Goal: Find specific page/section: Find specific page/section

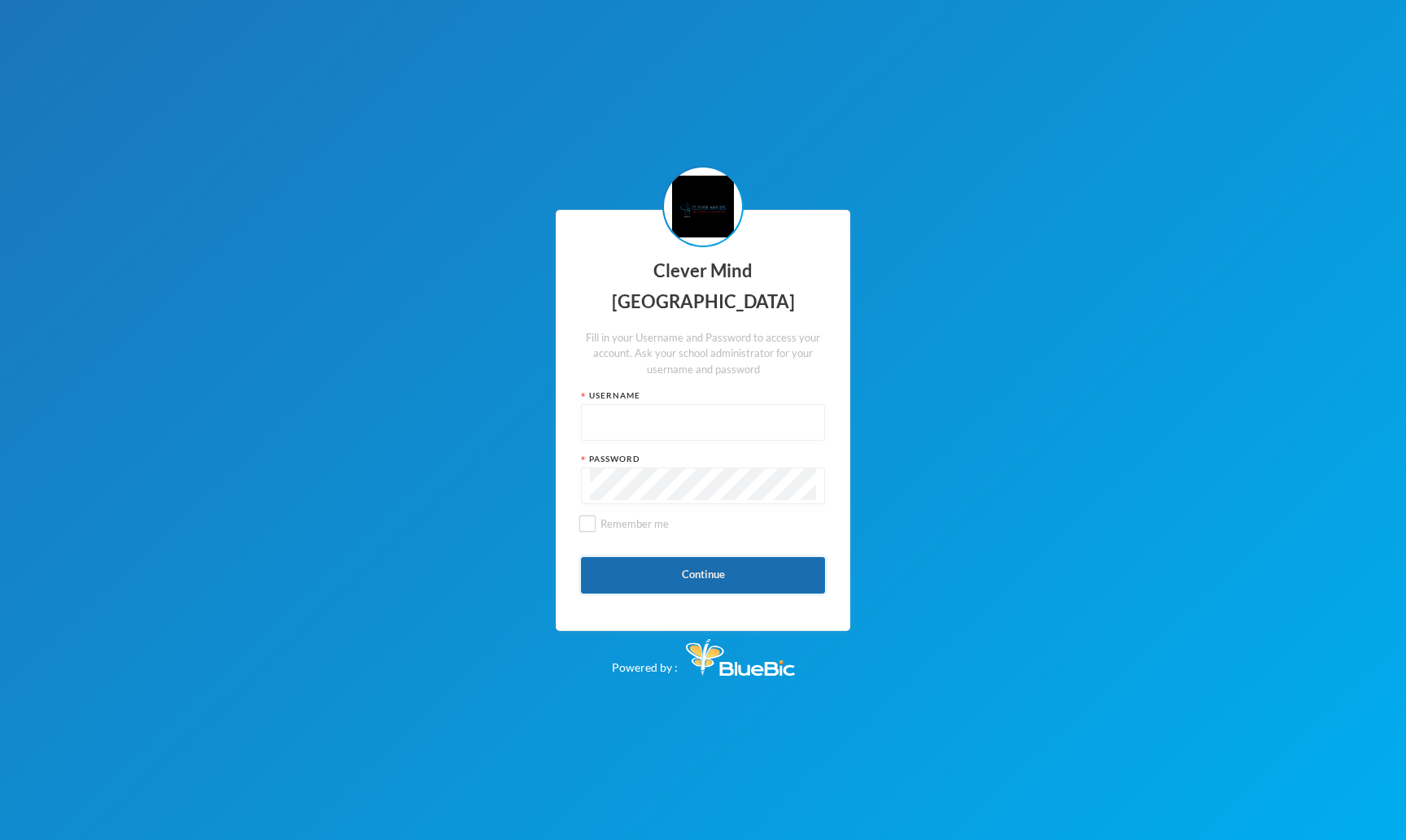
type input "admin"
click at [652, 580] on button "Continue" at bounding box center [703, 576] width 244 height 36
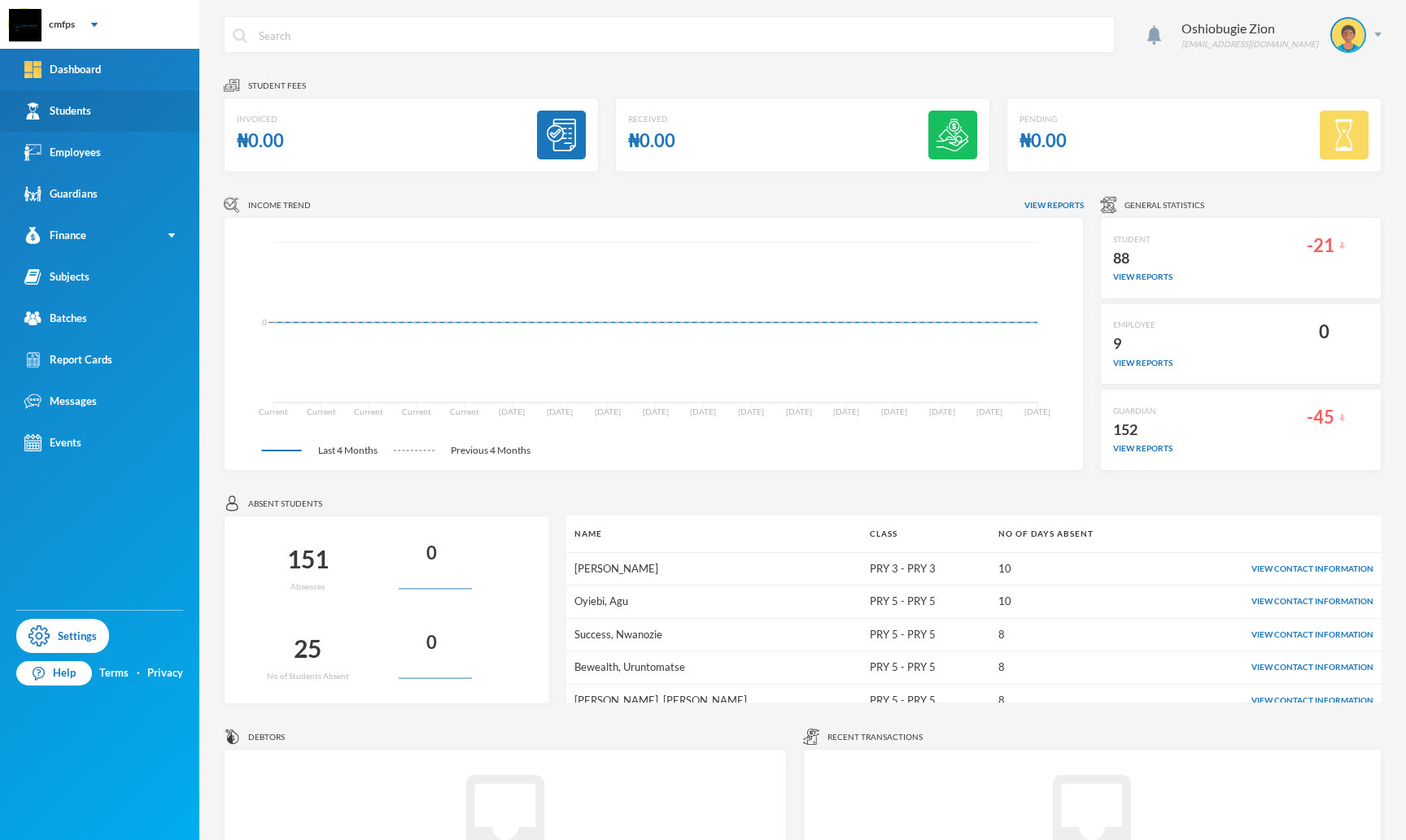
click at [96, 98] on link "Students" at bounding box center [99, 111] width 199 height 41
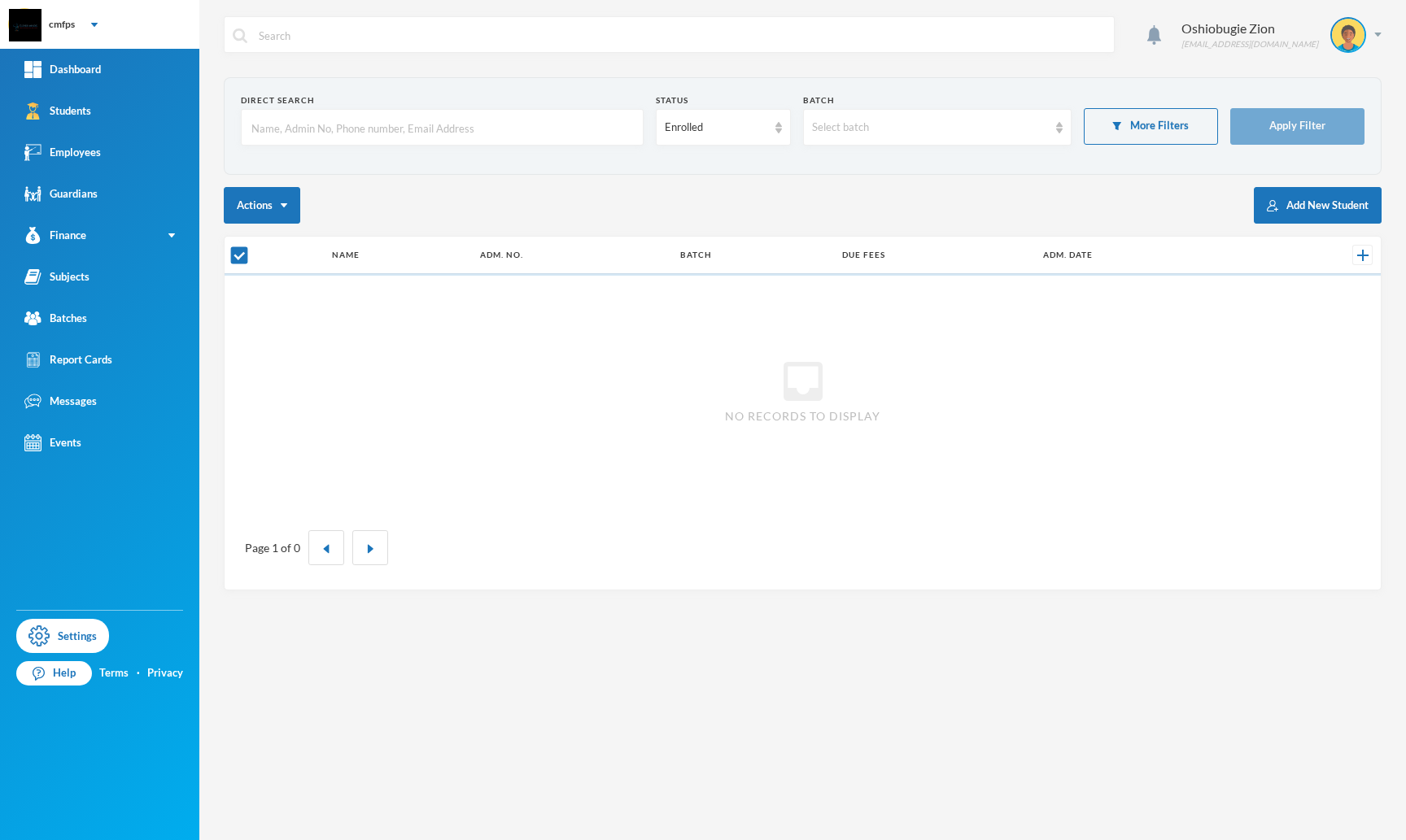
checkbox input "false"
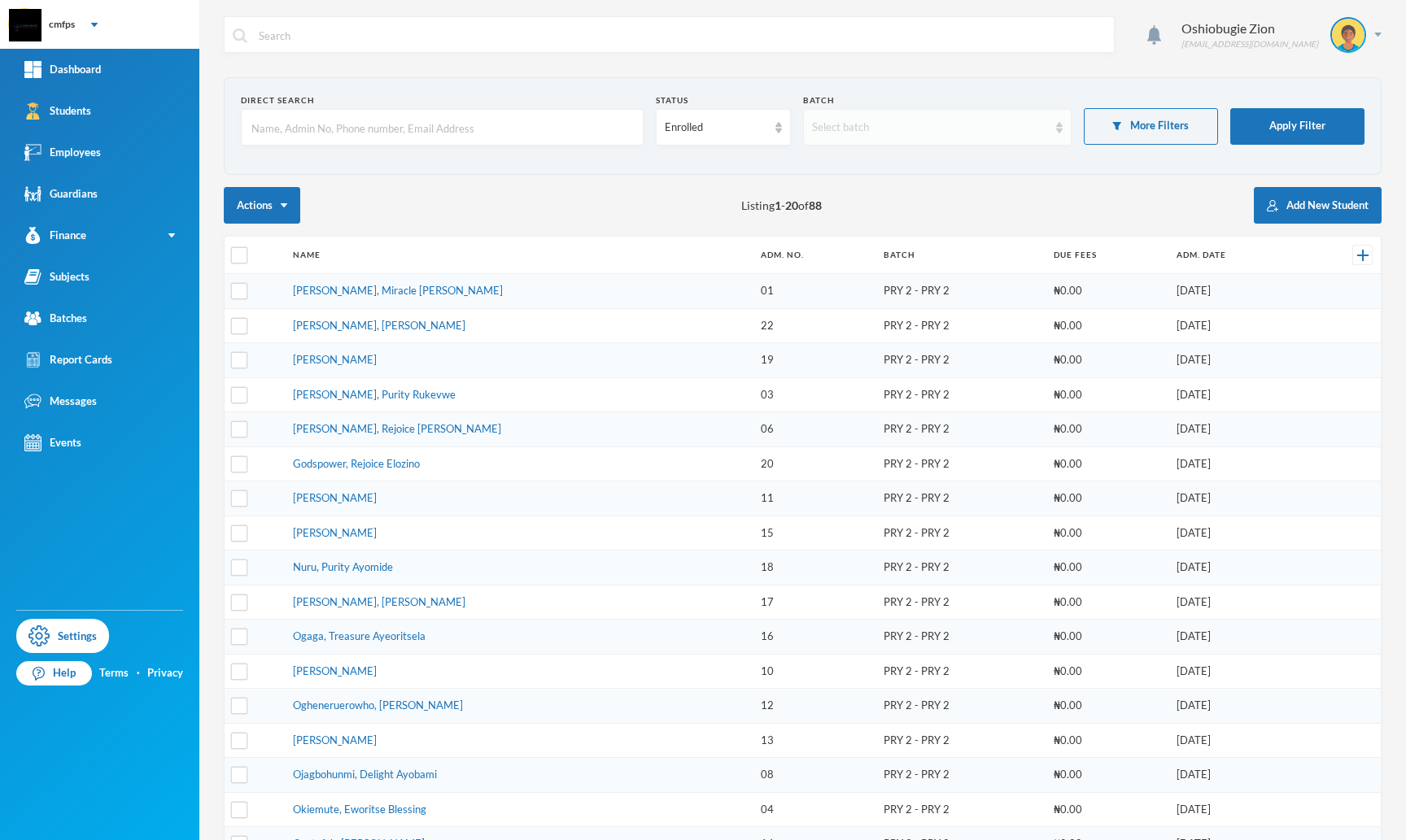
click at [1002, 131] on div "Select batch" at bounding box center [929, 127] width 236 height 16
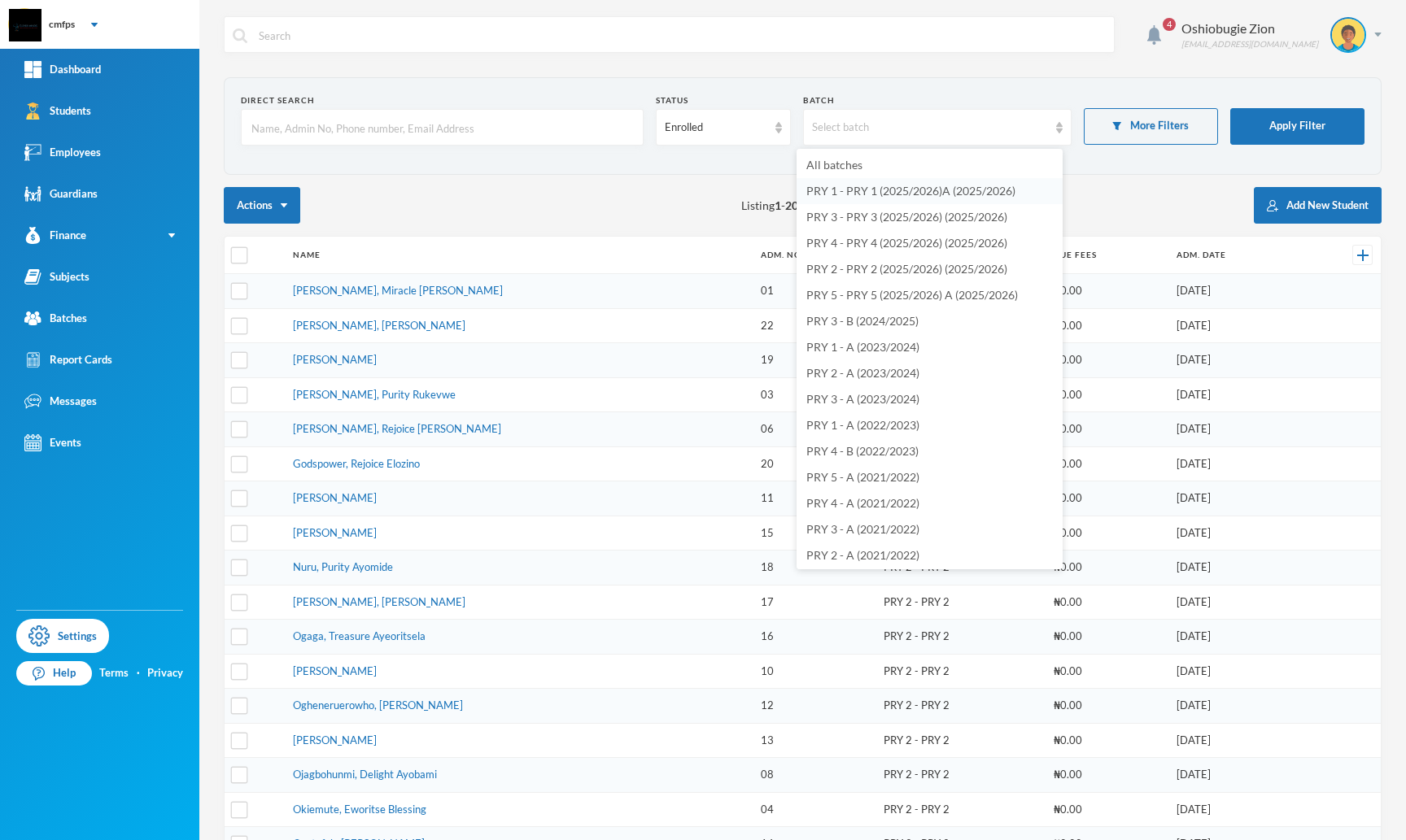
click at [927, 190] on span "PRY 1 - PRY 1 (2025/2026)A (2025/2026)" at bounding box center [911, 191] width 209 height 13
